Goal: Information Seeking & Learning: Learn about a topic

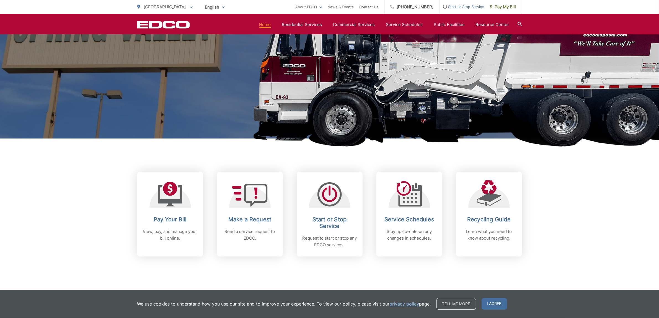
scroll to position [35, 0]
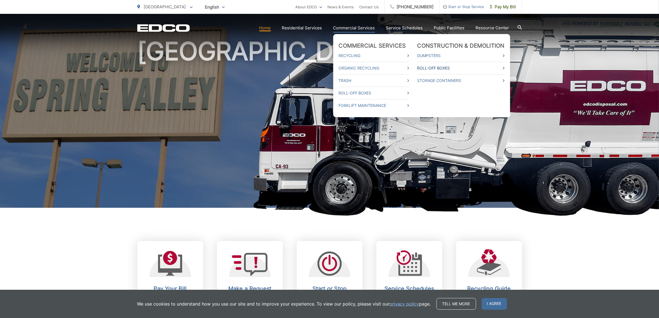
click at [438, 67] on link "Roll-Off Boxes" at bounding box center [460, 68] width 87 height 7
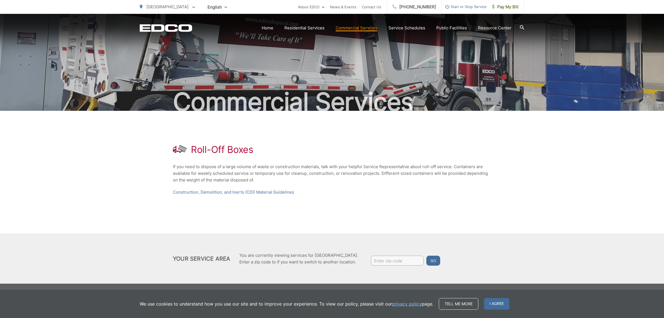
click at [388, 261] on input "Enter zip code" at bounding box center [397, 260] width 53 height 10
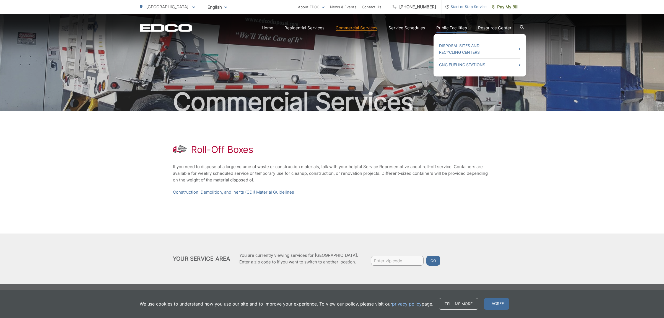
click at [456, 28] on link "Public Facilities" at bounding box center [451, 28] width 31 height 7
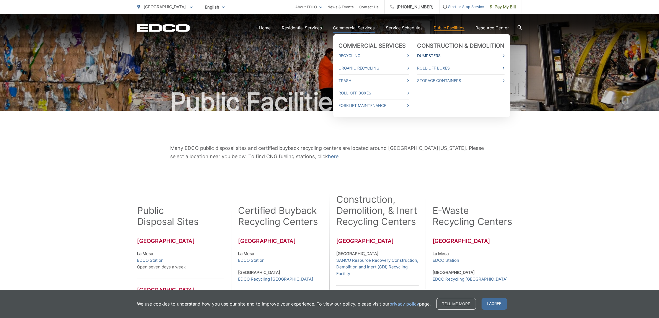
click at [446, 54] on link "Dumpsters" at bounding box center [460, 55] width 87 height 7
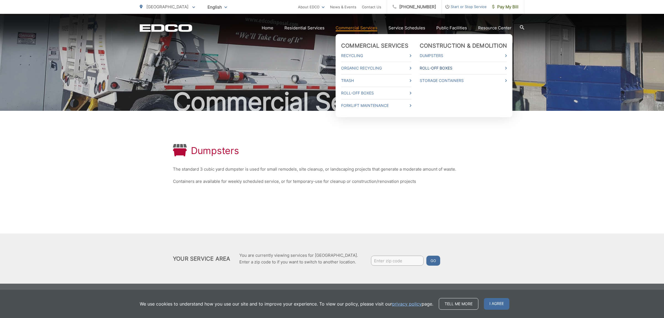
click at [433, 67] on link "Roll-Off Boxes" at bounding box center [463, 68] width 87 height 7
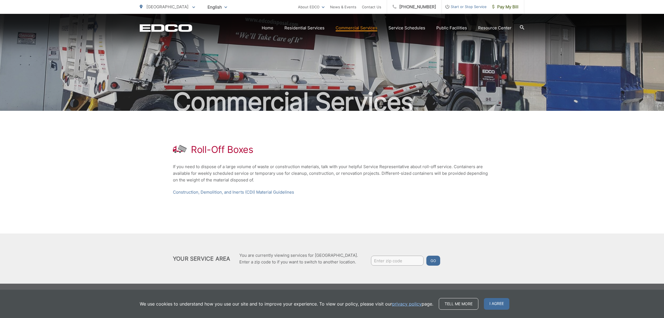
click at [234, 184] on div "Roll-Off Boxes If you need to dispose of a large volume of waste or constructio…" at bounding box center [332, 170] width 318 height 118
click at [226, 162] on div "Roll-Off Boxes If you need to dispose of a large volume of waste or constructio…" at bounding box center [332, 170] width 318 height 118
drag, startPoint x: 226, startPoint y: 162, endPoint x: 223, endPoint y: 160, distance: 3.8
click at [226, 161] on div "Roll-Off Boxes If you need to dispose of a large volume of waste or constructio…" at bounding box center [332, 170] width 318 height 118
click at [211, 149] on h1 "Roll-Off Boxes" at bounding box center [222, 149] width 63 height 11
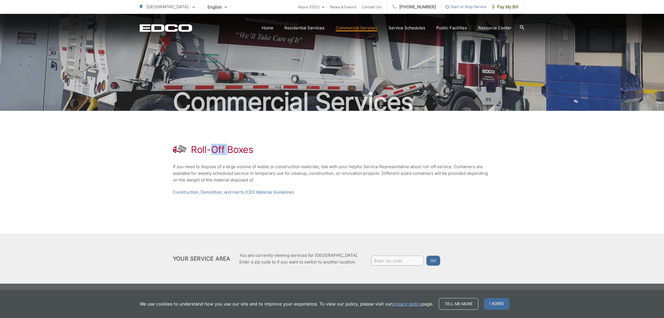
click at [211, 149] on h1 "Roll-Off Boxes" at bounding box center [222, 149] width 63 height 11
